Goal: Task Accomplishment & Management: Complete application form

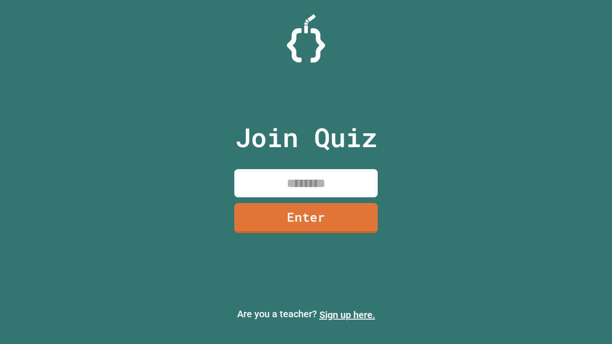
click at [347, 315] on link "Sign up here." at bounding box center [347, 314] width 56 height 11
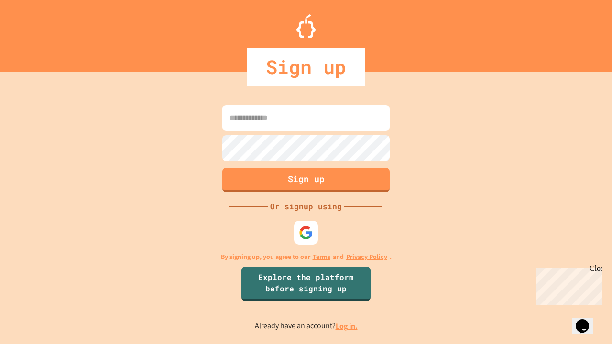
click at [347, 326] on link "Log in." at bounding box center [347, 326] width 22 height 10
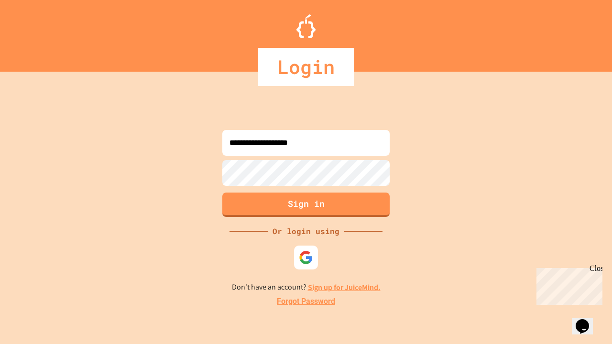
type input "**********"
